Goal: Transaction & Acquisition: Purchase product/service

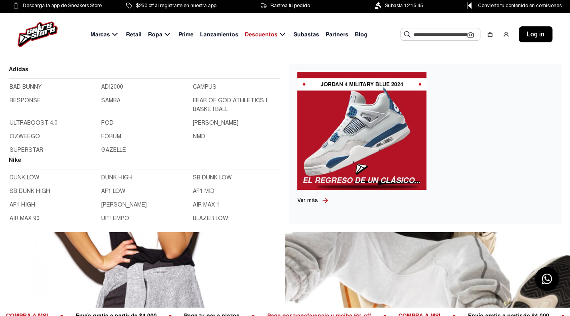
click at [18, 179] on link "DUNK LOW" at bounding box center [53, 178] width 87 height 9
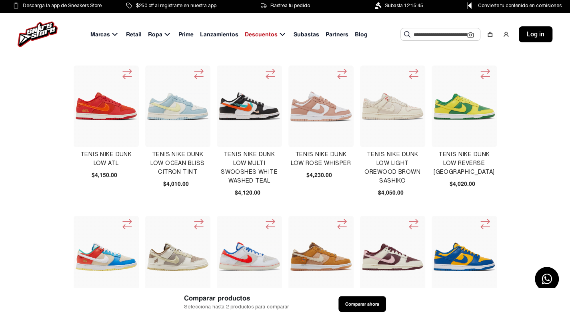
click at [336, 76] on icon at bounding box center [342, 74] width 13 height 13
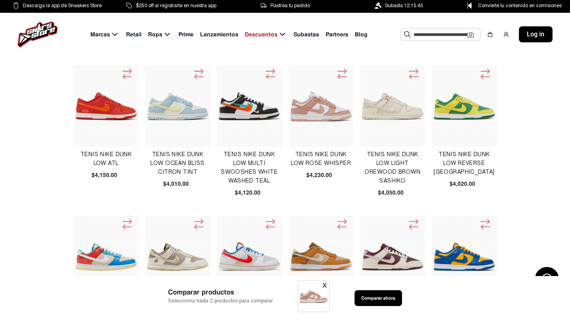
click at [322, 285] on button "X" at bounding box center [324, 286] width 4 height 10
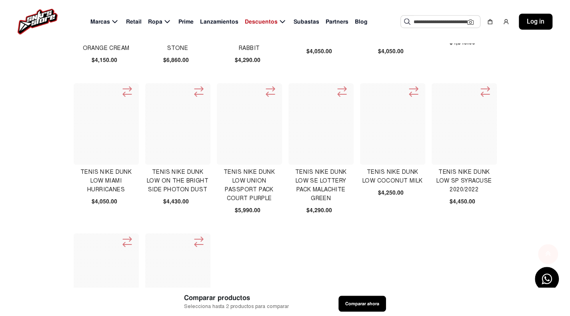
scroll to position [440, 0]
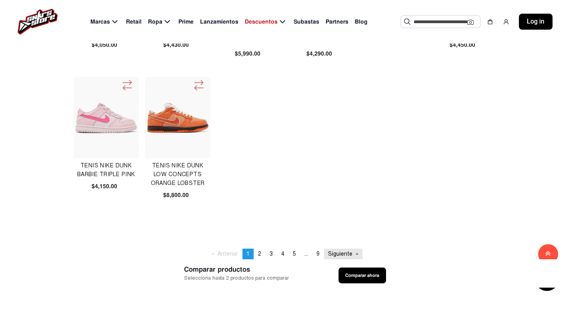
click at [331, 249] on link "Siguiente page" at bounding box center [343, 254] width 38 height 11
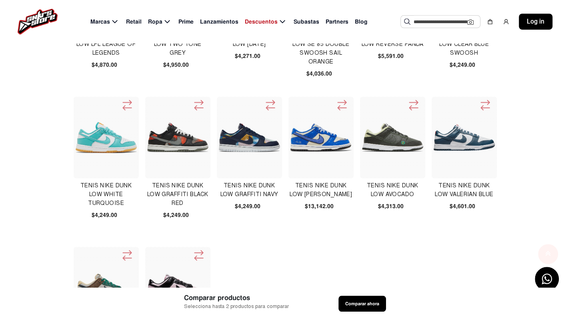
scroll to position [320, 0]
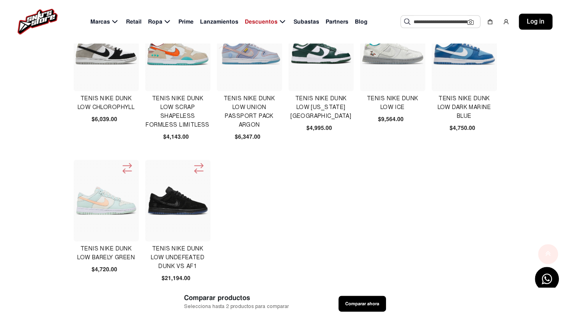
scroll to position [360, 0]
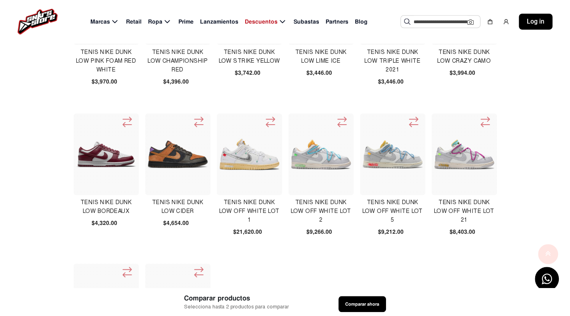
scroll to position [320, 0]
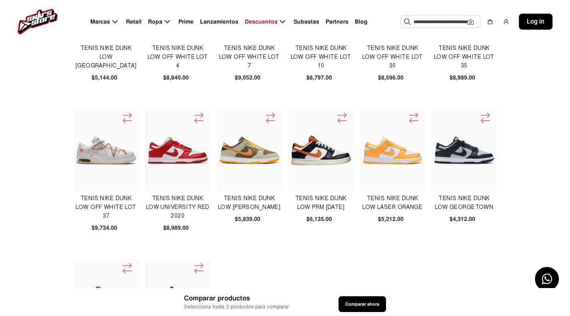
scroll to position [360, 0]
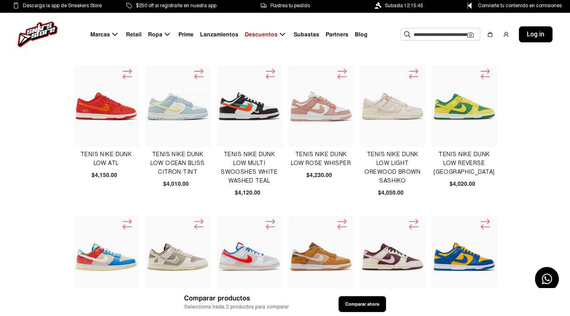
click at [425, 33] on input "text" at bounding box center [441, 34] width 54 height 12
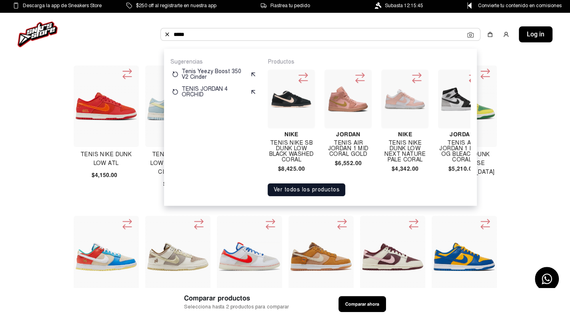
type input "*****"
click at [304, 196] on button "Ver todos los productos" at bounding box center [307, 190] width 78 height 13
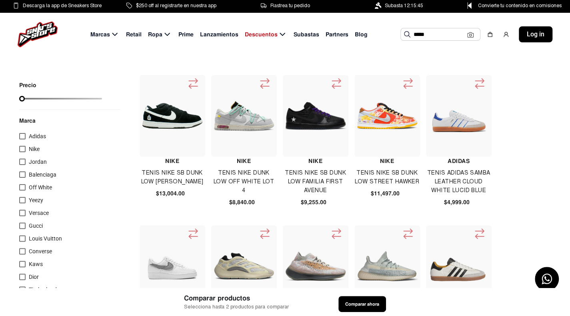
click at [430, 31] on input "*****" at bounding box center [441, 34] width 54 height 12
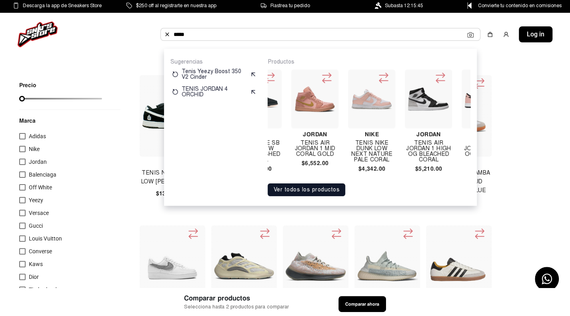
scroll to position [0, 72]
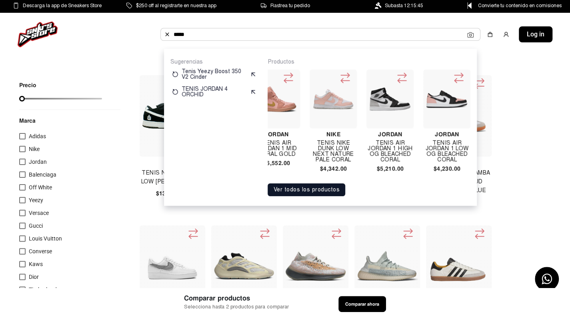
click at [342, 107] on img at bounding box center [333, 99] width 41 height 21
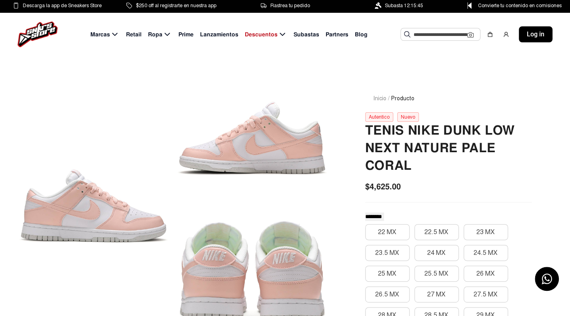
click at [424, 30] on input "text" at bounding box center [441, 34] width 54 height 12
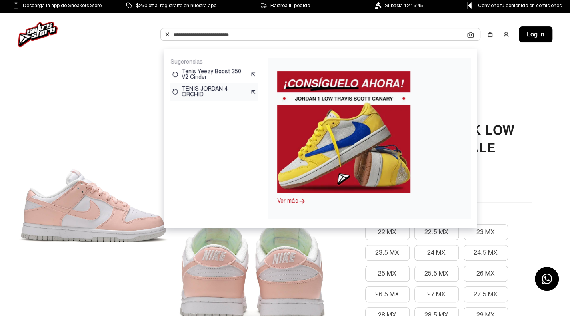
click at [213, 91] on p "TENIS JORDAN 4 ORCHID" at bounding box center [214, 91] width 65 height 11
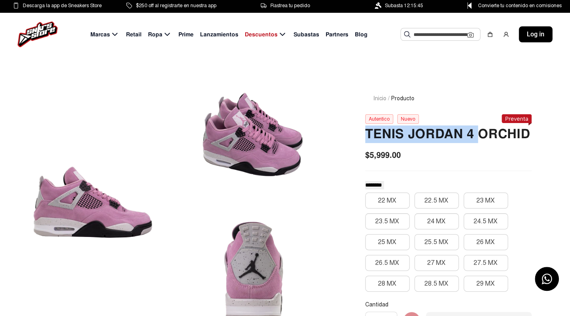
drag, startPoint x: 362, startPoint y: 134, endPoint x: 480, endPoint y: 137, distance: 117.2
click at [480, 137] on div "Inicio / Producto Autentico Nuevo TENIS JORDAN 4 ORCHID $5,999.00 ******** ****…" at bounding box center [448, 293] width 205 height 437
copy h2 "TENIS JORDAN 4"
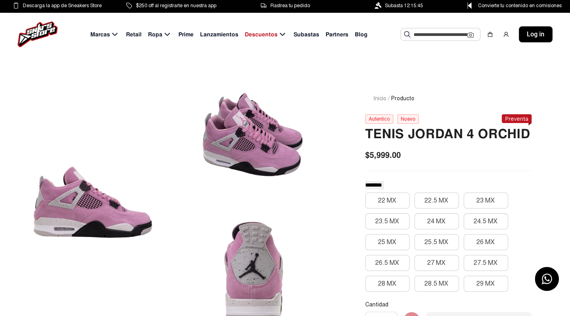
click at [427, 37] on input "text" at bounding box center [441, 34] width 54 height 12
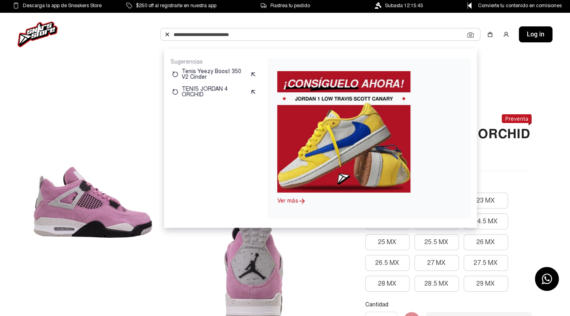
paste input "**********"
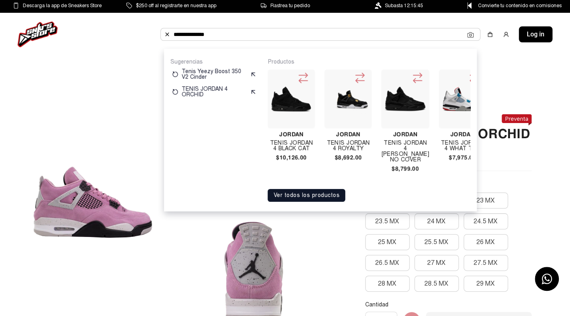
type input "**********"
click at [368, 36] on input "**********" at bounding box center [321, 34] width 294 height 12
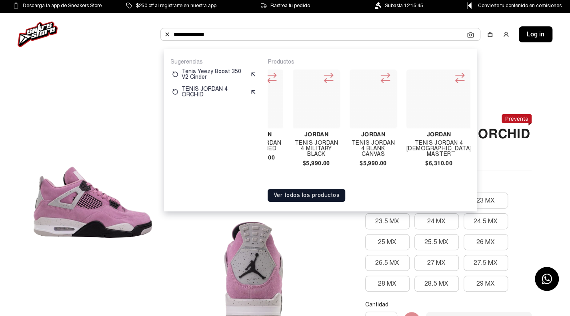
scroll to position [0, 2779]
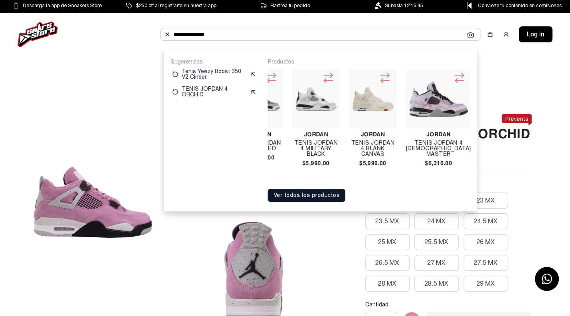
click at [302, 96] on img at bounding box center [316, 99] width 41 height 24
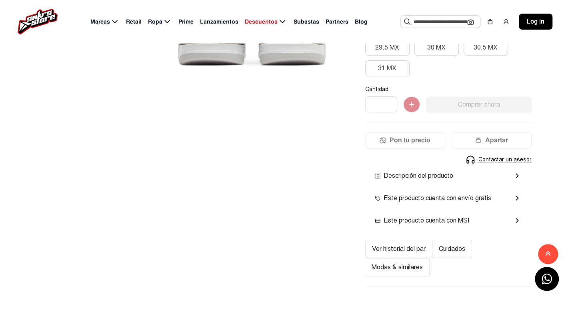
scroll to position [160, 0]
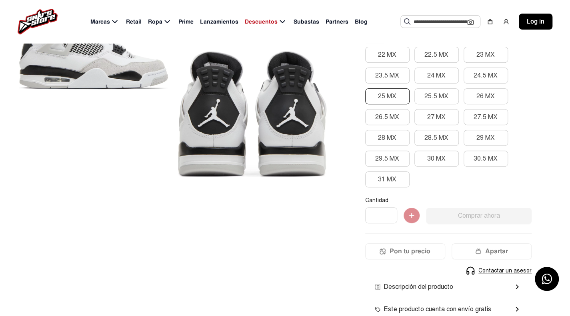
click at [404, 97] on button "25 MX" at bounding box center [387, 96] width 44 height 16
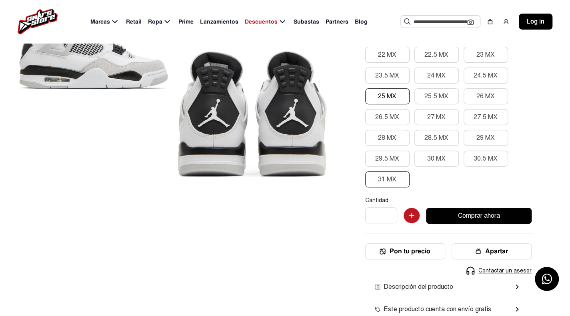
scroll to position [320, 0]
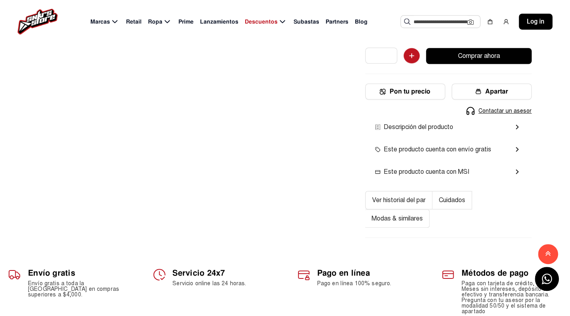
click at [450, 133] on div "Descripción del producto chevron_right" at bounding box center [448, 127] width 166 height 22
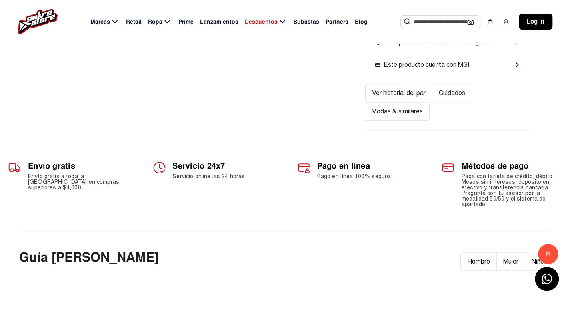
scroll to position [360, 0]
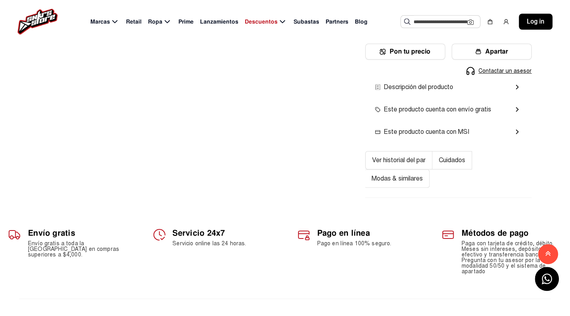
click at [446, 158] on button "Cuidados" at bounding box center [452, 160] width 40 height 18
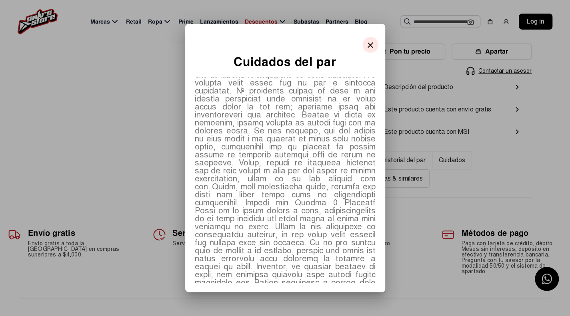
scroll to position [40, 0]
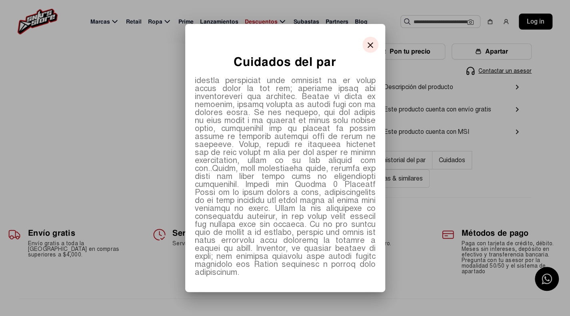
click at [372, 41] on mat-icon "close" at bounding box center [371, 45] width 10 height 10
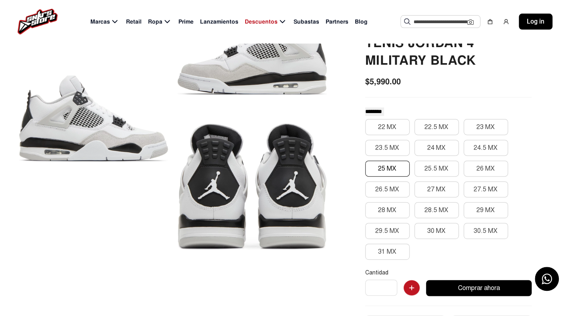
scroll to position [0, 0]
